Goal: Information Seeking & Learning: Learn about a topic

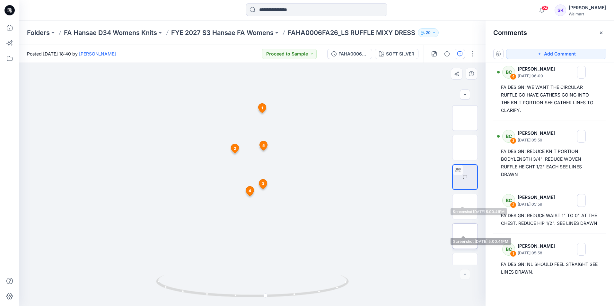
scroll to position [42, 0]
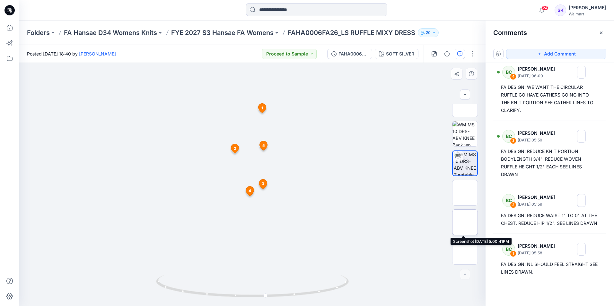
click at [465, 223] on img at bounding box center [465, 223] width 0 height 0
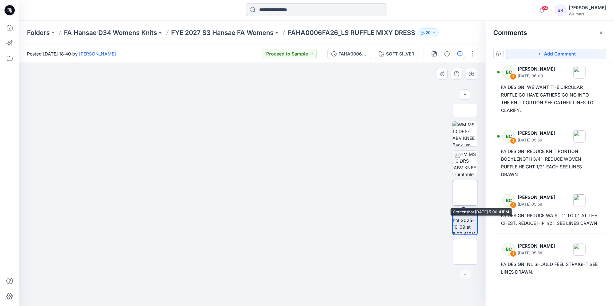
click at [465, 193] on img at bounding box center [465, 193] width 0 height 0
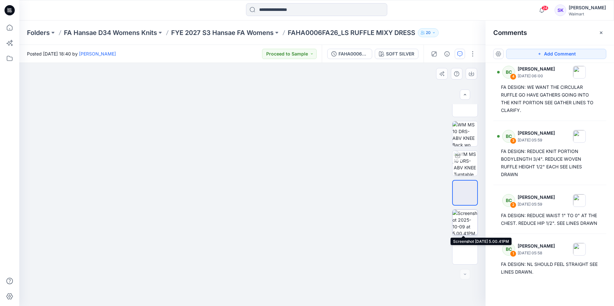
click at [464, 220] on img at bounding box center [464, 222] width 25 height 25
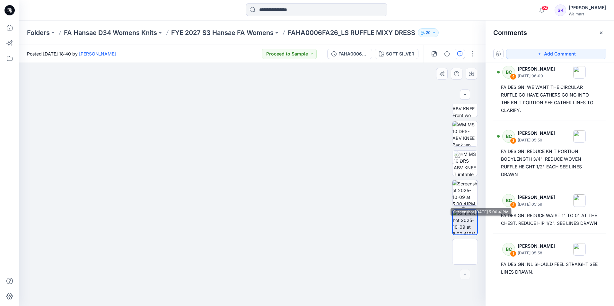
click at [469, 188] on img at bounding box center [464, 192] width 25 height 25
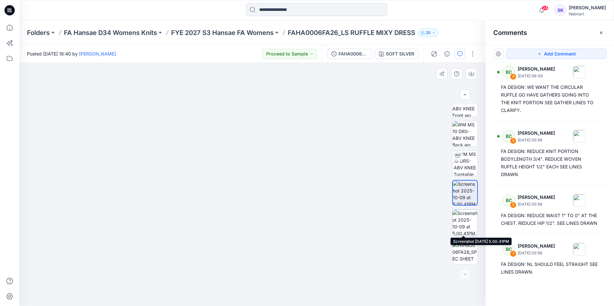
click at [469, 218] on img at bounding box center [464, 222] width 25 height 25
click at [459, 192] on img at bounding box center [464, 192] width 25 height 25
click at [460, 215] on img at bounding box center [464, 222] width 25 height 25
click at [291, 110] on img at bounding box center [252, 184] width 98 height 243
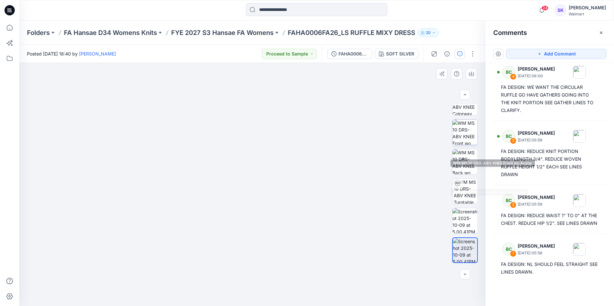
scroll to position [0, 0]
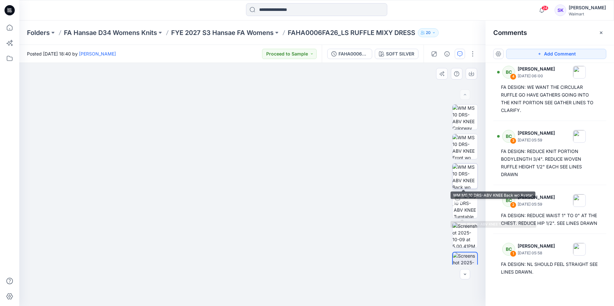
click at [466, 176] on img at bounding box center [464, 176] width 25 height 25
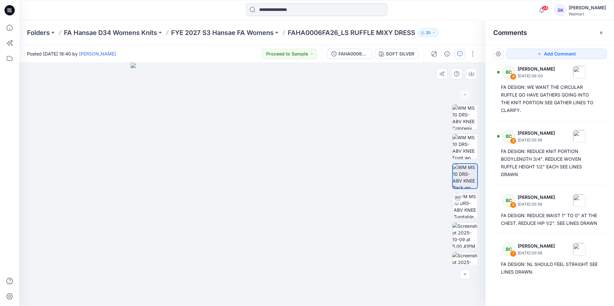
click at [273, 235] on img at bounding box center [252, 184] width 243 height 243
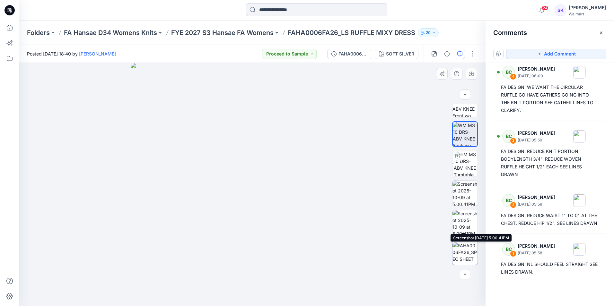
scroll to position [42, 0]
click at [468, 200] on img at bounding box center [464, 192] width 25 height 25
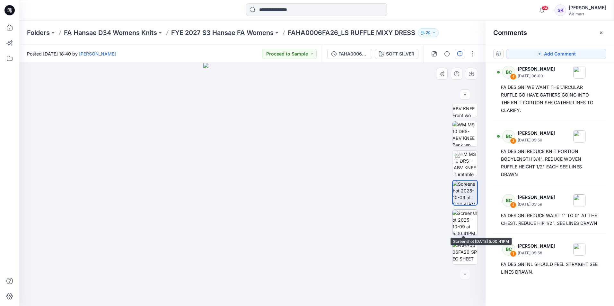
click at [467, 218] on img at bounding box center [464, 222] width 25 height 25
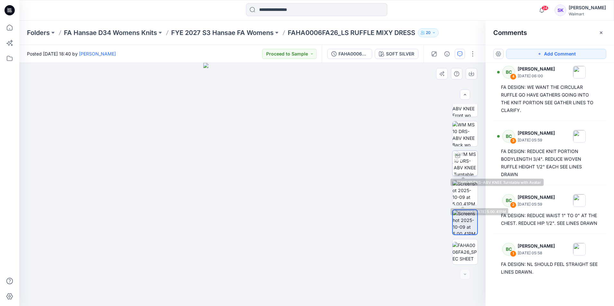
click at [464, 167] on img at bounding box center [466, 163] width 24 height 25
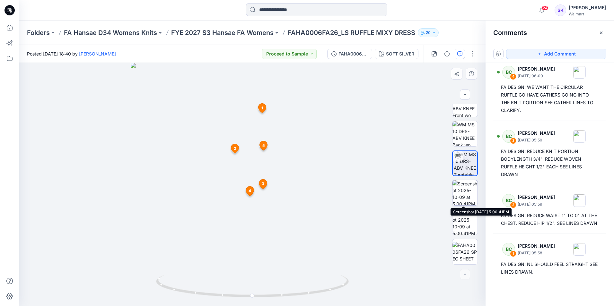
click at [466, 190] on img at bounding box center [464, 192] width 25 height 25
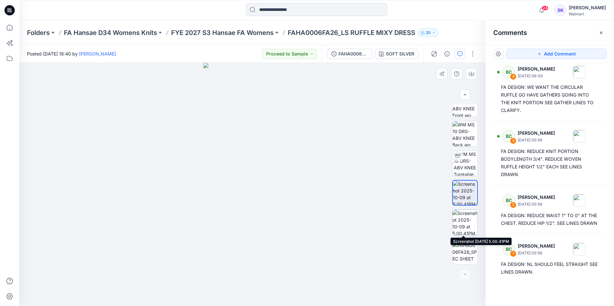
click at [463, 223] on img at bounding box center [464, 222] width 25 height 25
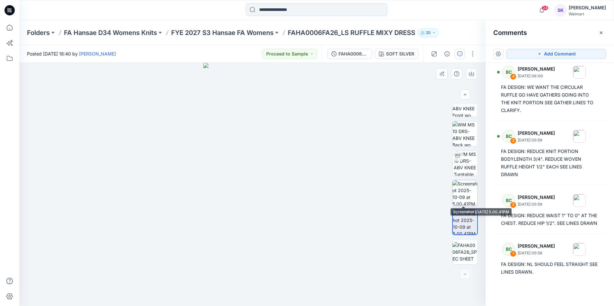
click at [464, 198] on img at bounding box center [464, 192] width 25 height 25
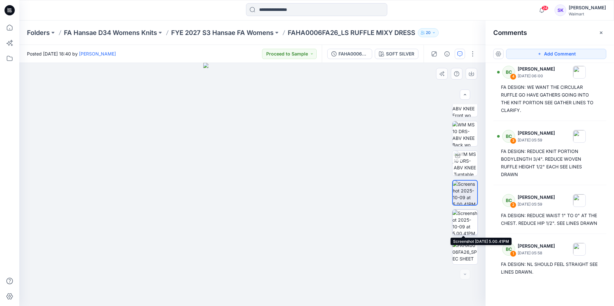
click at [462, 222] on img at bounding box center [464, 222] width 25 height 25
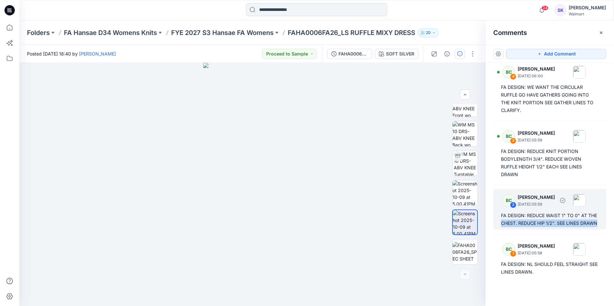
drag, startPoint x: 545, startPoint y: 228, endPoint x: 512, endPoint y: 213, distance: 36.1
click at [512, 213] on div "BC 2 [PERSON_NAME] [DATE] 05:59 FA DESIGN: REDUCE WAIST 1" TO 0" AT THE CHEST. …" at bounding box center [549, 209] width 113 height 41
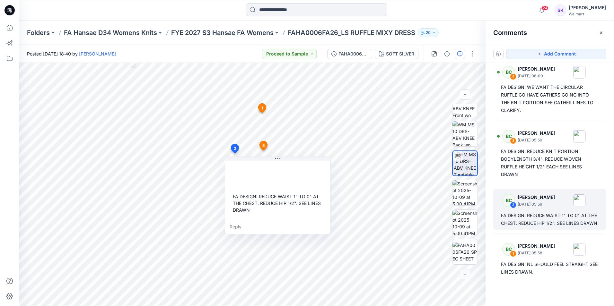
drag, startPoint x: 512, startPoint y: 213, endPoint x: 503, endPoint y: 208, distance: 10.5
click at [503, 212] on div "FA DESIGN: REDUCE WAIST 1" TO 0" AT THE CHEST. REDUCE HIP 1/2". SEE LINES DRAWN" at bounding box center [550, 219] width 98 height 15
click at [252, 208] on div "FA DESIGN: REDUCE WAIST 1" TO 0" AT THE CHEST. REDUCE HIP 1/2". SEE LINES DRAWN" at bounding box center [277, 203] width 95 height 25
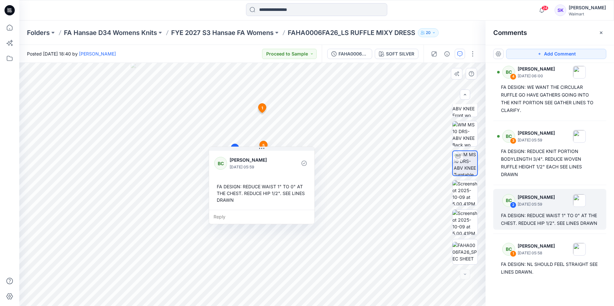
drag, startPoint x: 248, startPoint y: 211, endPoint x: 233, endPoint y: 200, distance: 18.1
click at [233, 200] on div "FA DESIGN: REDUCE WAIST 1" TO 0" AT THE CHEST. REDUCE HIP 1/2". SEE LINES DRAWN" at bounding box center [261, 193] width 95 height 25
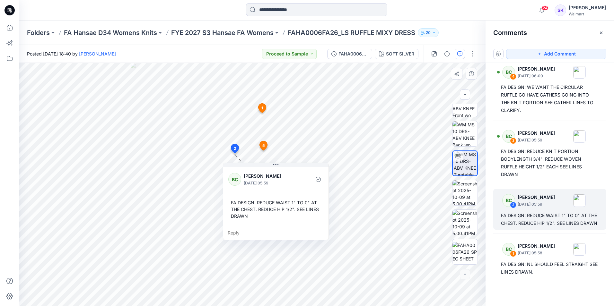
drag, startPoint x: 217, startPoint y: 186, endPoint x: 239, endPoint y: 206, distance: 29.1
click at [239, 206] on div "FA DESIGN: REDUCE WAIST 1" TO 0" AT THE CHEST. REDUCE HIP 1/2". SEE LINES DRAWN" at bounding box center [275, 209] width 95 height 25
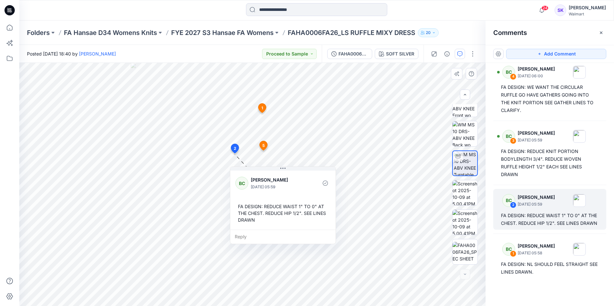
click at [240, 207] on div "FA DESIGN: REDUCE WAIST 1" TO 0" AT THE CHEST. REDUCE HIP 1/2". SEE LINES DRAWN" at bounding box center [282, 213] width 95 height 25
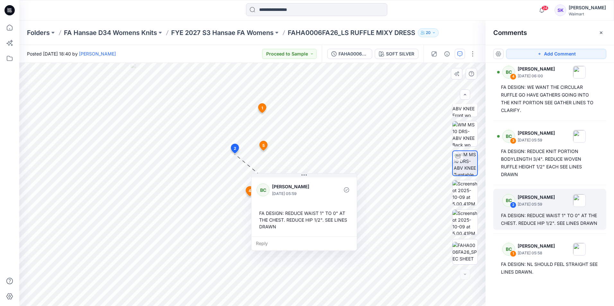
drag, startPoint x: 239, startPoint y: 207, endPoint x: 260, endPoint y: 215, distance: 23.3
click at [260, 215] on div "FA DESIGN: REDUCE WAIST 1" TO 0" AT THE CHEST. REDUCE HIP 1/2". SEE LINES DRAWN" at bounding box center [304, 219] width 95 height 25
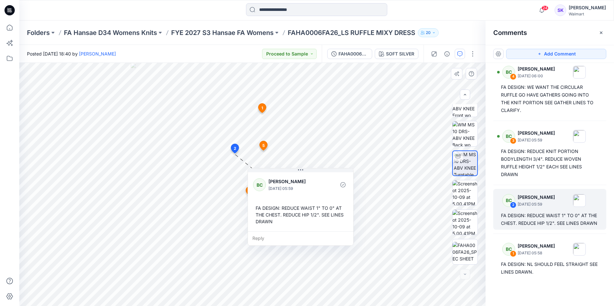
drag, startPoint x: 277, startPoint y: 229, endPoint x: 271, endPoint y: 219, distance: 11.4
click at [271, 219] on div "FA DESIGN: REDUCE WAIST 1" TO 0" AT THE CHEST. REDUCE HIP 1/2". SEE LINES DRAWN" at bounding box center [300, 214] width 95 height 25
click at [269, 219] on div "FA DESIGN: REDUCE WAIST 1" TO 0" AT THE CHEST. REDUCE HIP 1/2". SEE LINES DRAWN" at bounding box center [298, 211] width 95 height 25
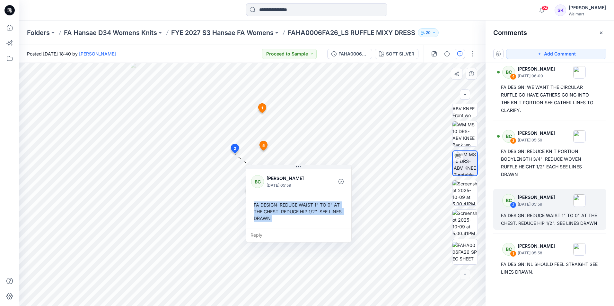
copy div "FA DESIGN: REDUCE WAIST 1" TO 0" AT THE CHEST. REDUCE HIP 1/2". SEE LINES DRAWN…"
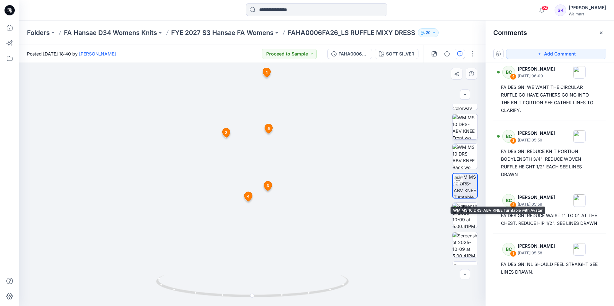
scroll to position [0, 0]
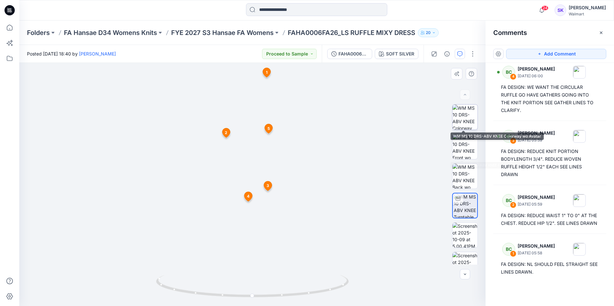
click at [460, 118] on img at bounding box center [464, 117] width 25 height 25
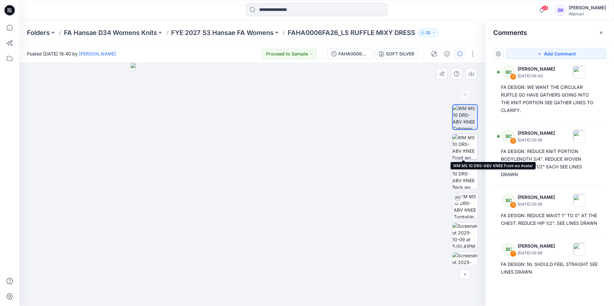
click at [460, 144] on img at bounding box center [464, 146] width 25 height 25
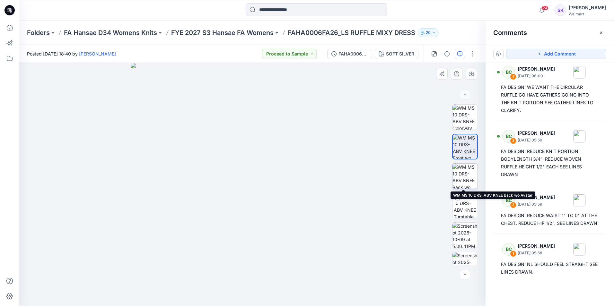
click at [462, 167] on img at bounding box center [464, 176] width 25 height 25
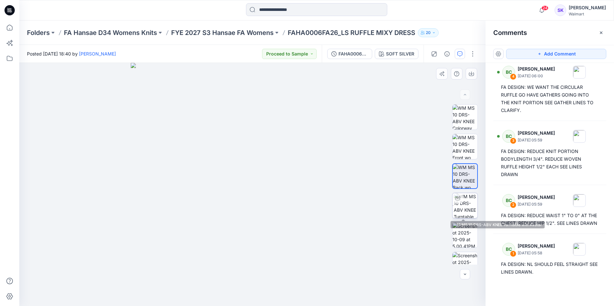
click at [464, 205] on img at bounding box center [466, 205] width 24 height 25
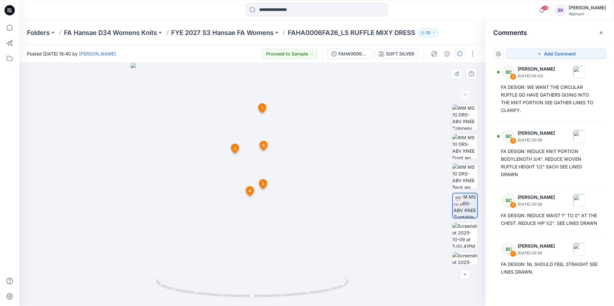
click at [231, 148] on icon at bounding box center [235, 148] width 8 height 9
click at [467, 235] on img at bounding box center [464, 235] width 25 height 25
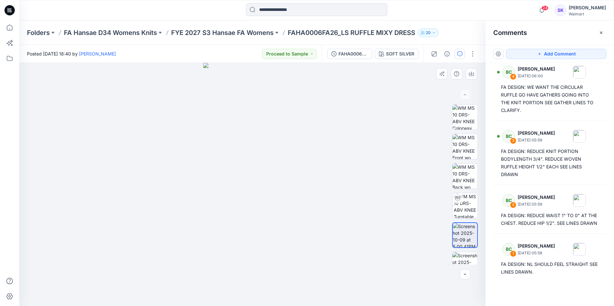
click at [275, 180] on img at bounding box center [252, 184] width 98 height 243
click at [248, 264] on img at bounding box center [252, 184] width 98 height 243
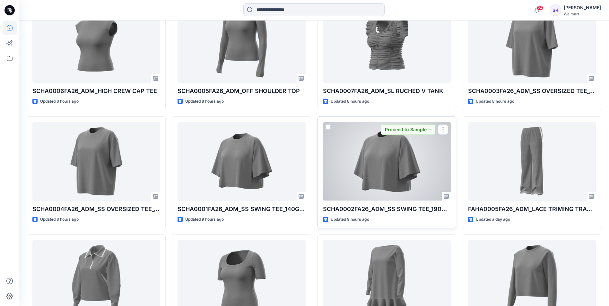
scroll to position [276, 0]
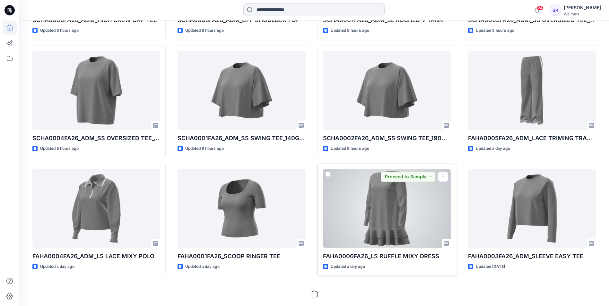
click at [394, 212] on div at bounding box center [387, 208] width 128 height 79
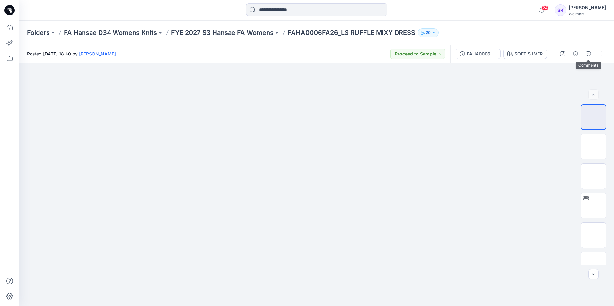
click at [588, 55] on icon "button" at bounding box center [588, 53] width 5 height 5
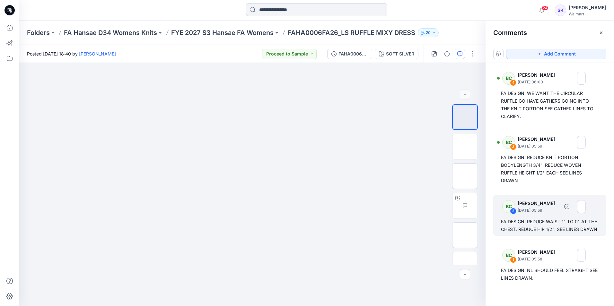
scroll to position [63, 0]
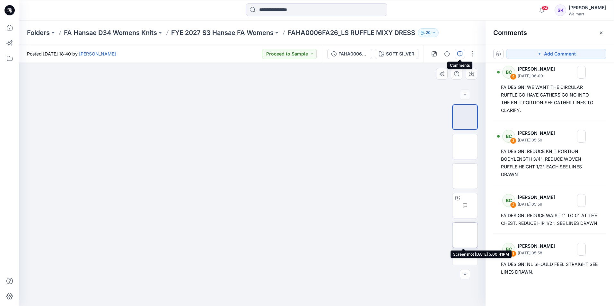
click at [465, 235] on img at bounding box center [465, 235] width 0 height 0
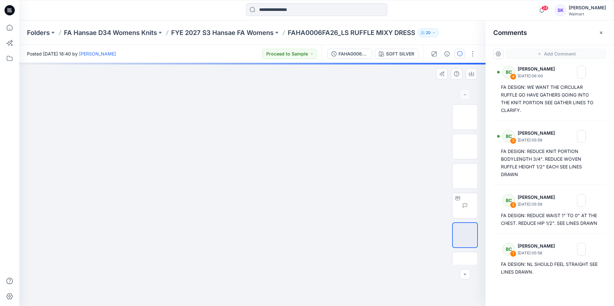
click at [465, 235] on img at bounding box center [465, 235] width 0 height 0
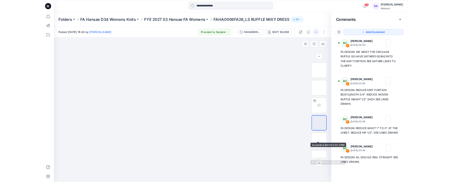
scroll to position [42, 0]
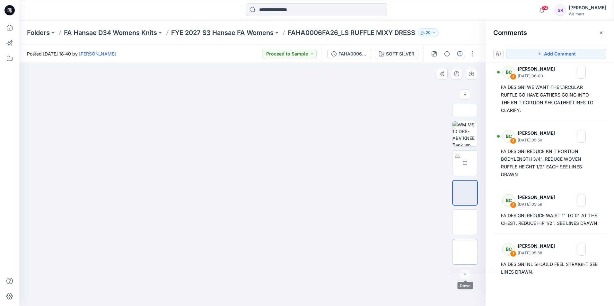
click at [465, 252] on img at bounding box center [465, 252] width 0 height 0
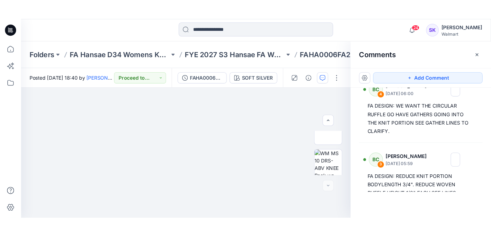
scroll to position [63, 0]
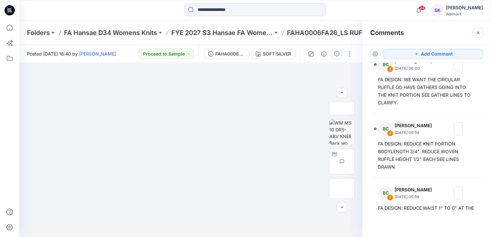
click at [479, 35] on icon "button" at bounding box center [477, 32] width 5 height 5
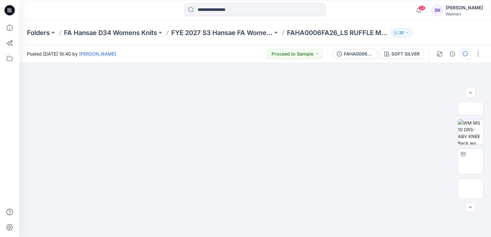
click at [463, 57] on button "button" at bounding box center [465, 54] width 10 height 10
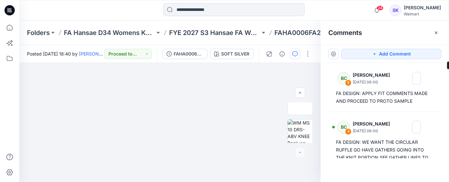
scroll to position [107, 0]
